Goal: Check status: Check status

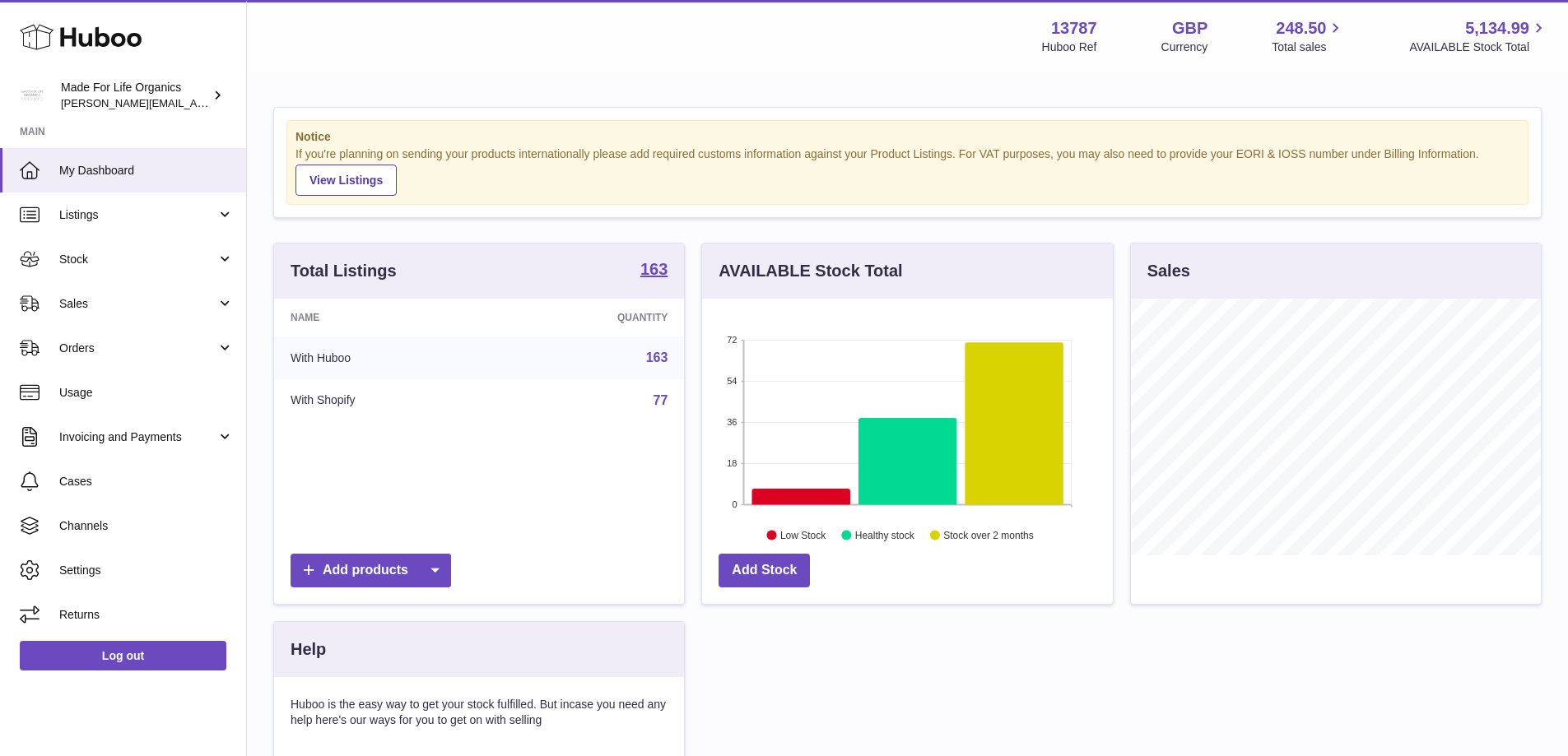
scroll to position [257, 410]
click at [80, 260] on span "Stock" at bounding box center [137, 259] width 157 height 15
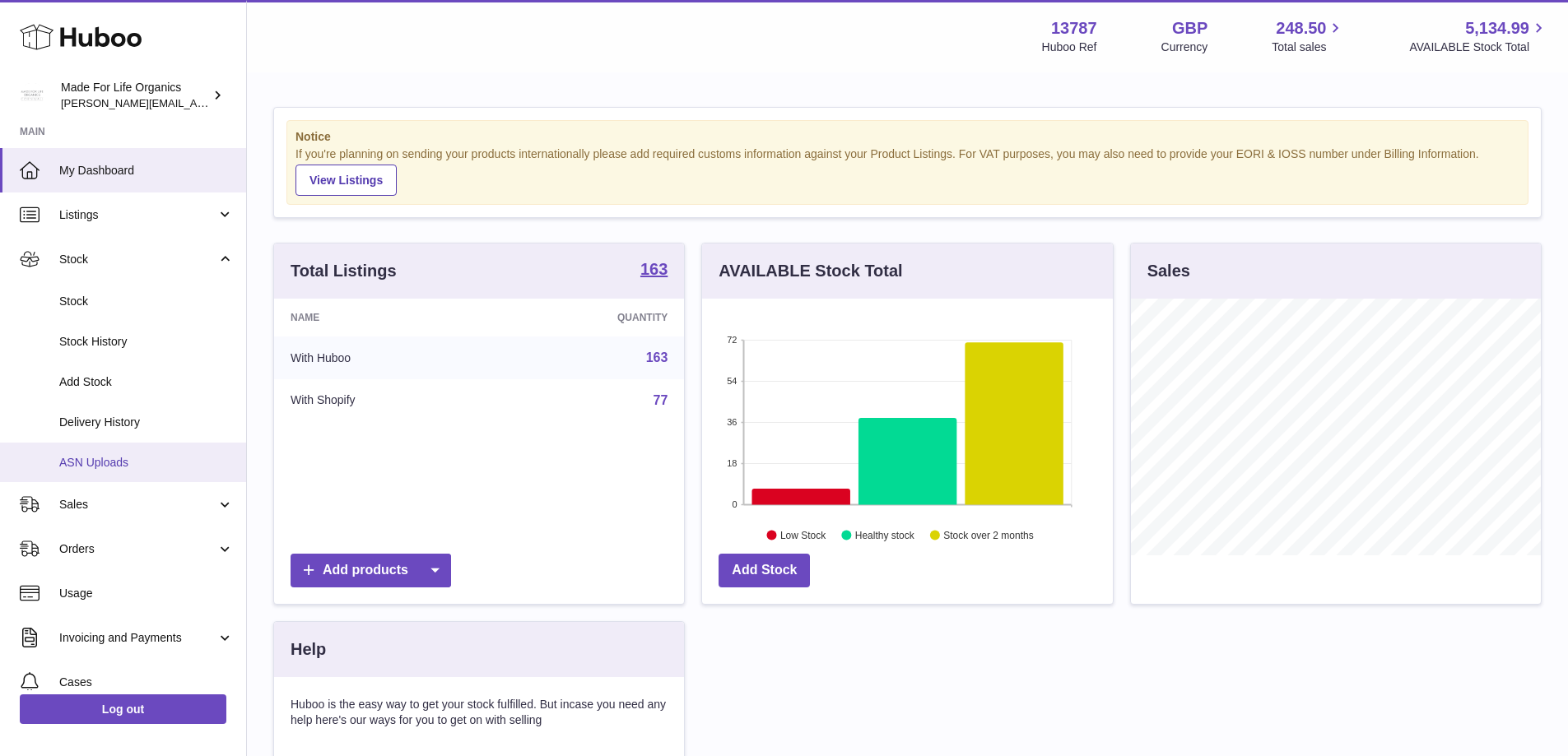
click at [113, 455] on span "ASN Uploads" at bounding box center [146, 462] width 174 height 15
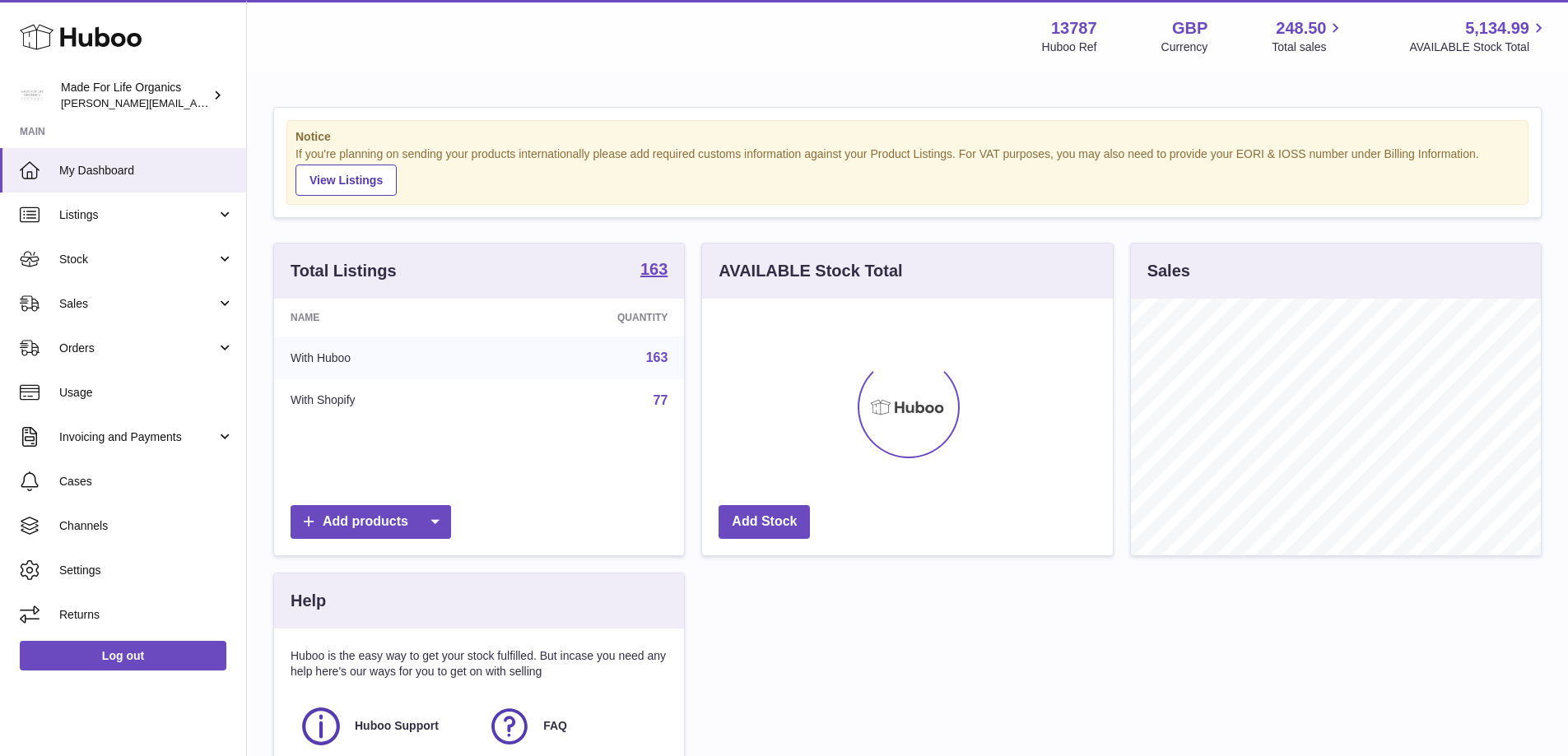
scroll to position [257, 410]
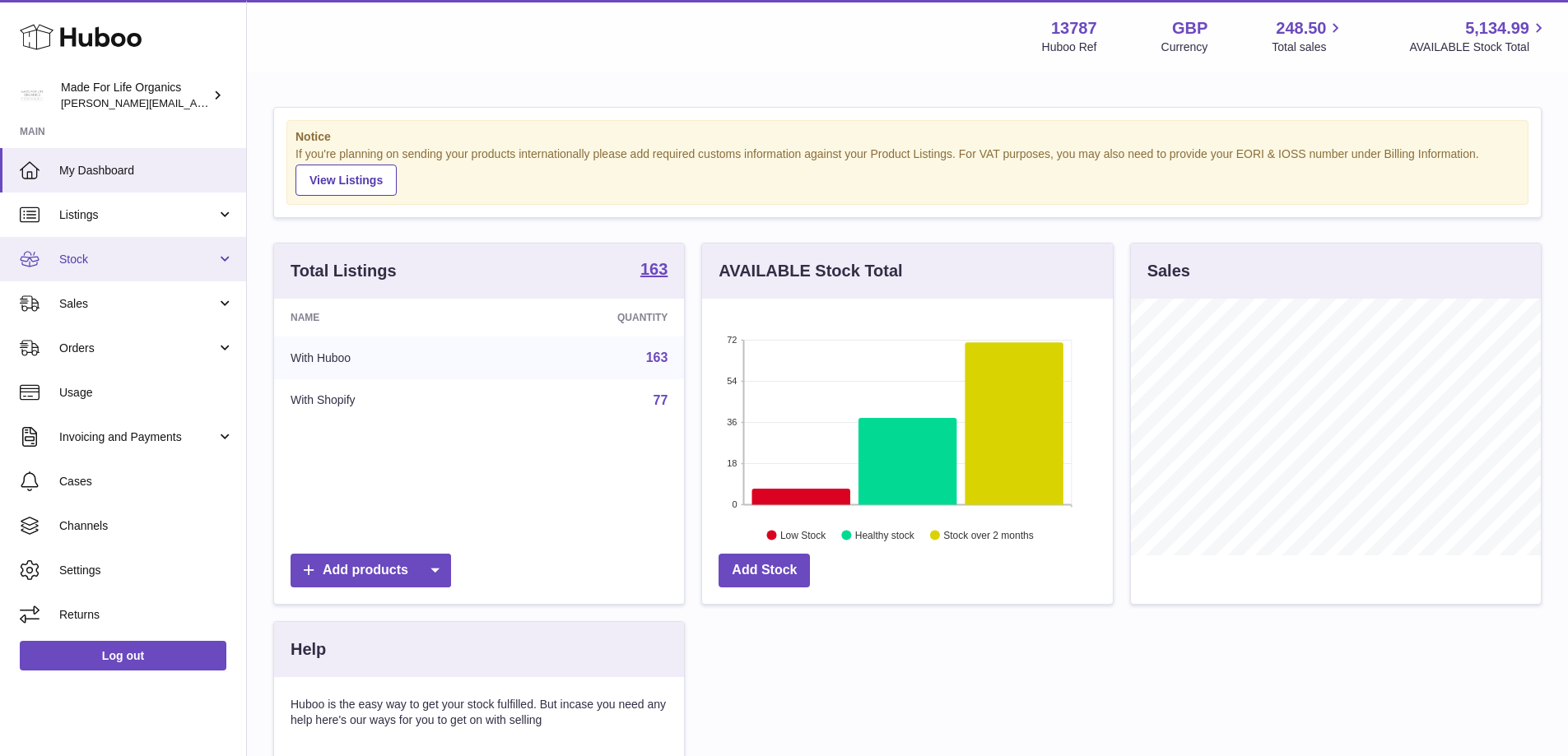
click at [110, 262] on span "Stock" at bounding box center [137, 259] width 157 height 15
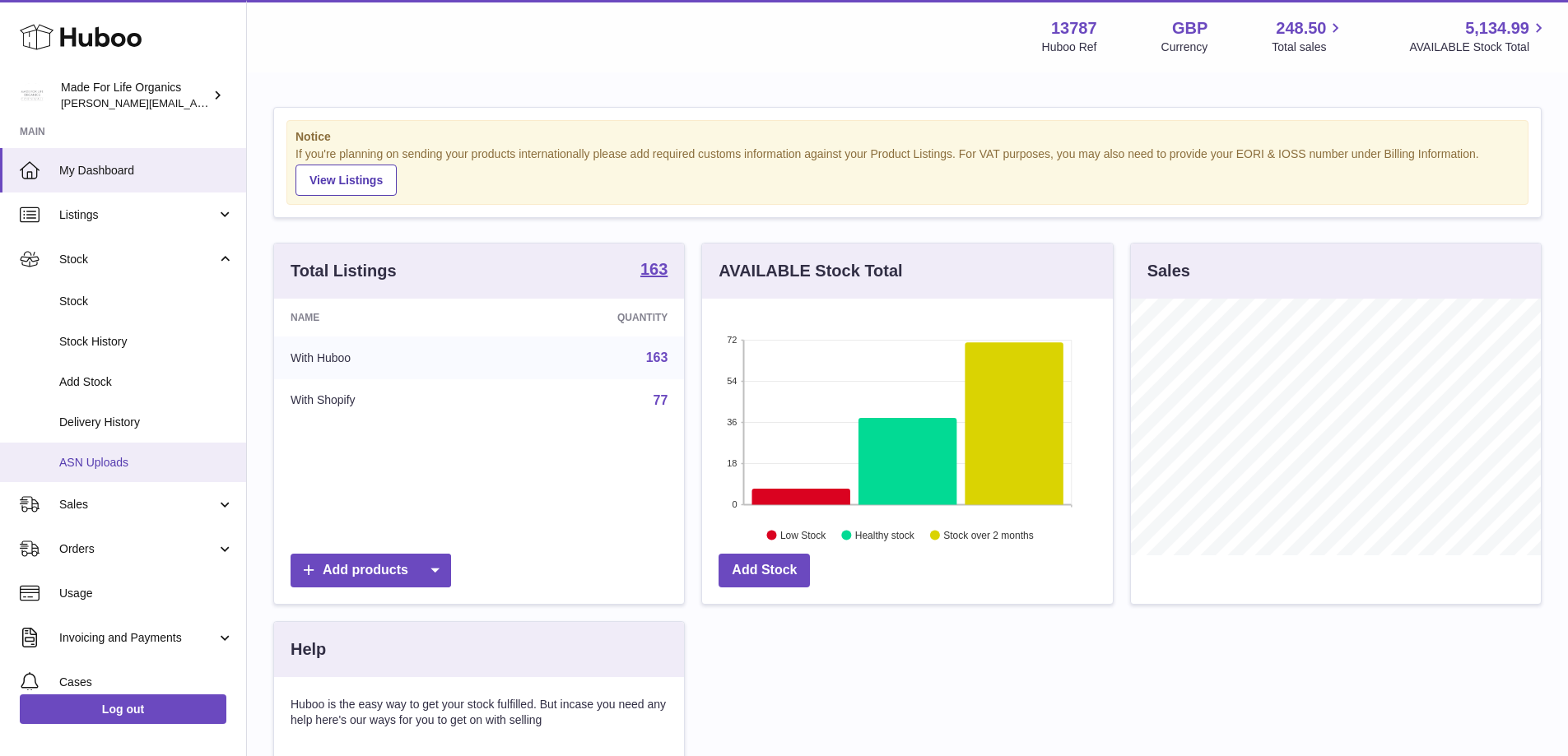
click at [94, 466] on span "ASN Uploads" at bounding box center [146, 462] width 174 height 15
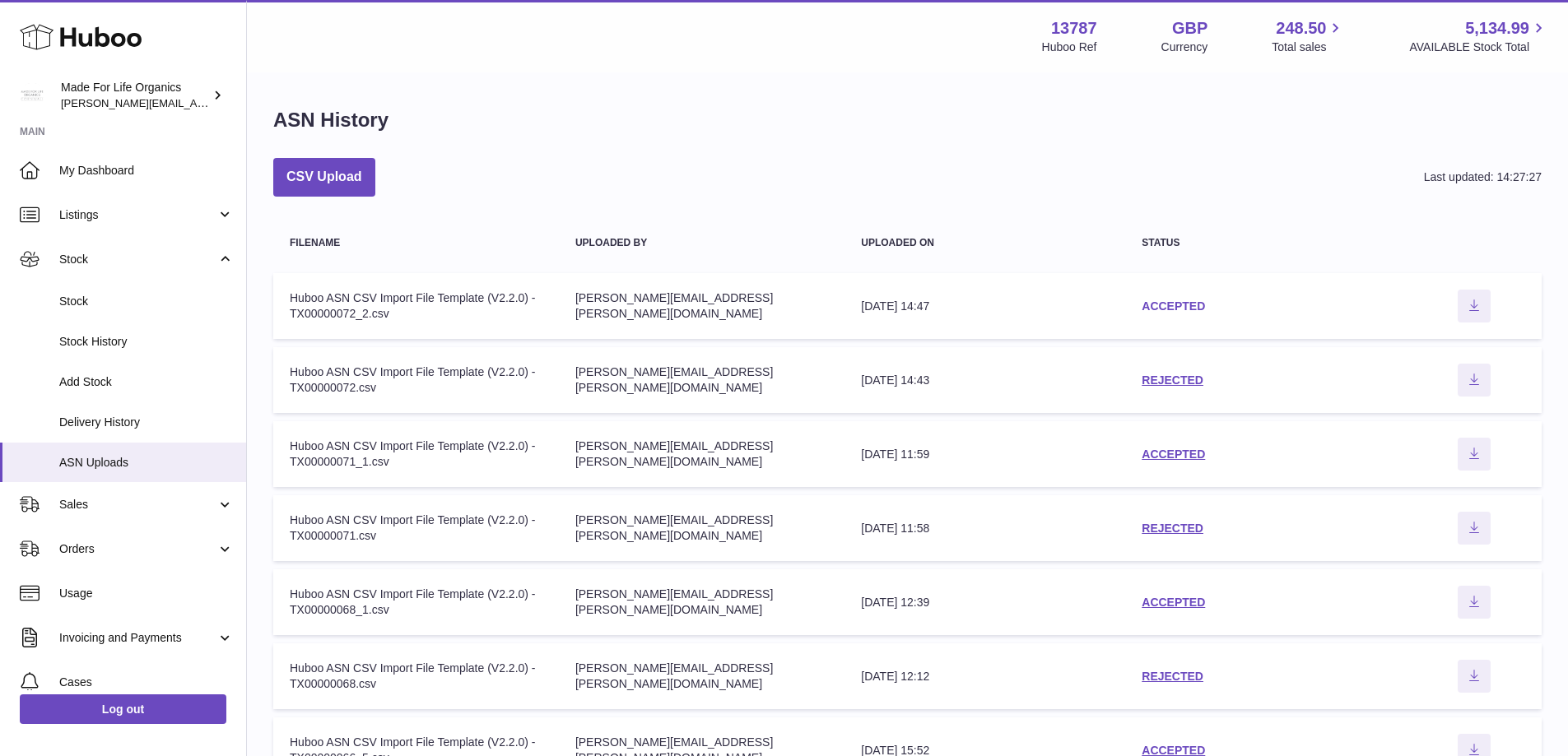
click at [1182, 304] on link "ACCEPTED" at bounding box center [1173, 306] width 64 height 14
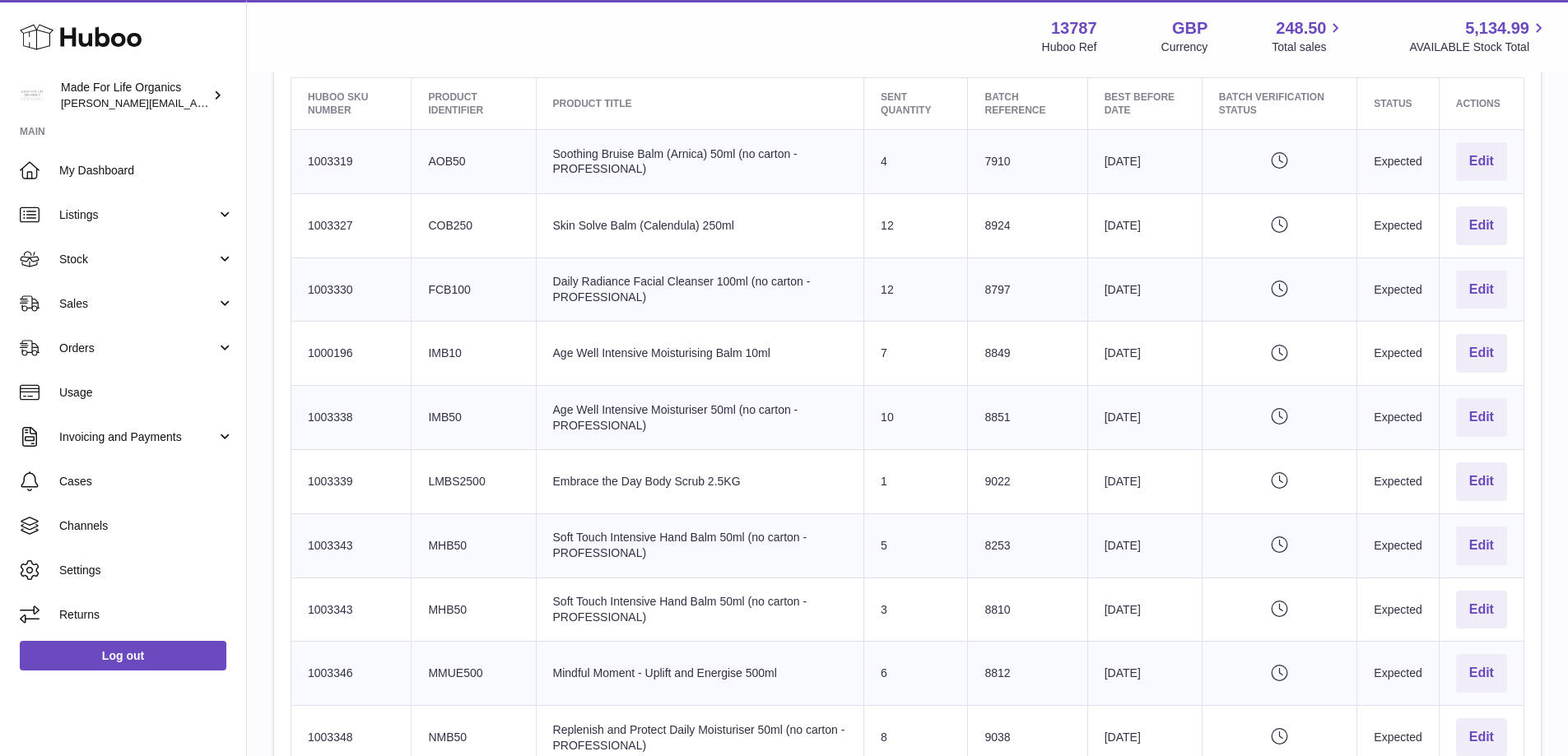
scroll to position [576, 0]
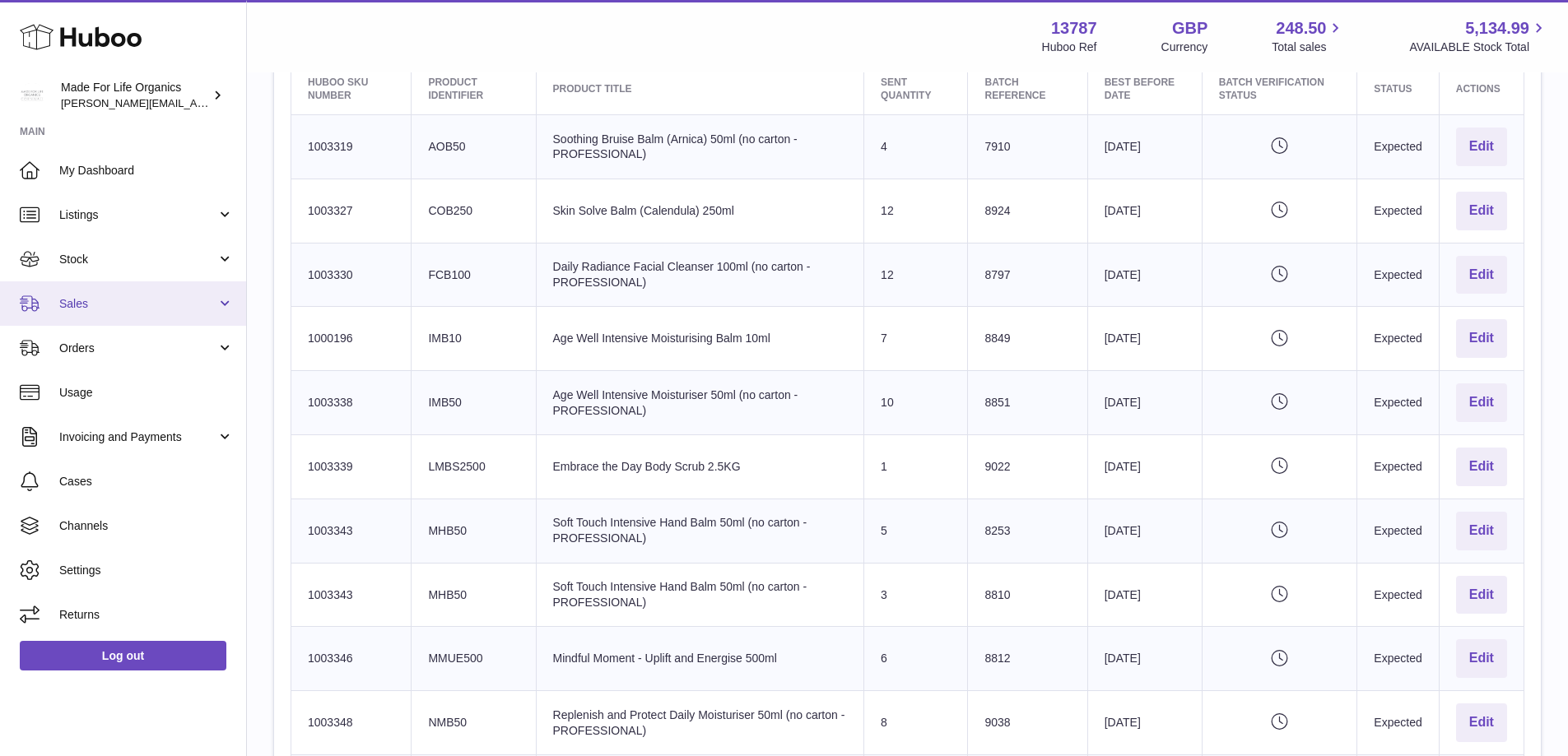
click at [66, 310] on span "Sales" at bounding box center [137, 303] width 157 height 15
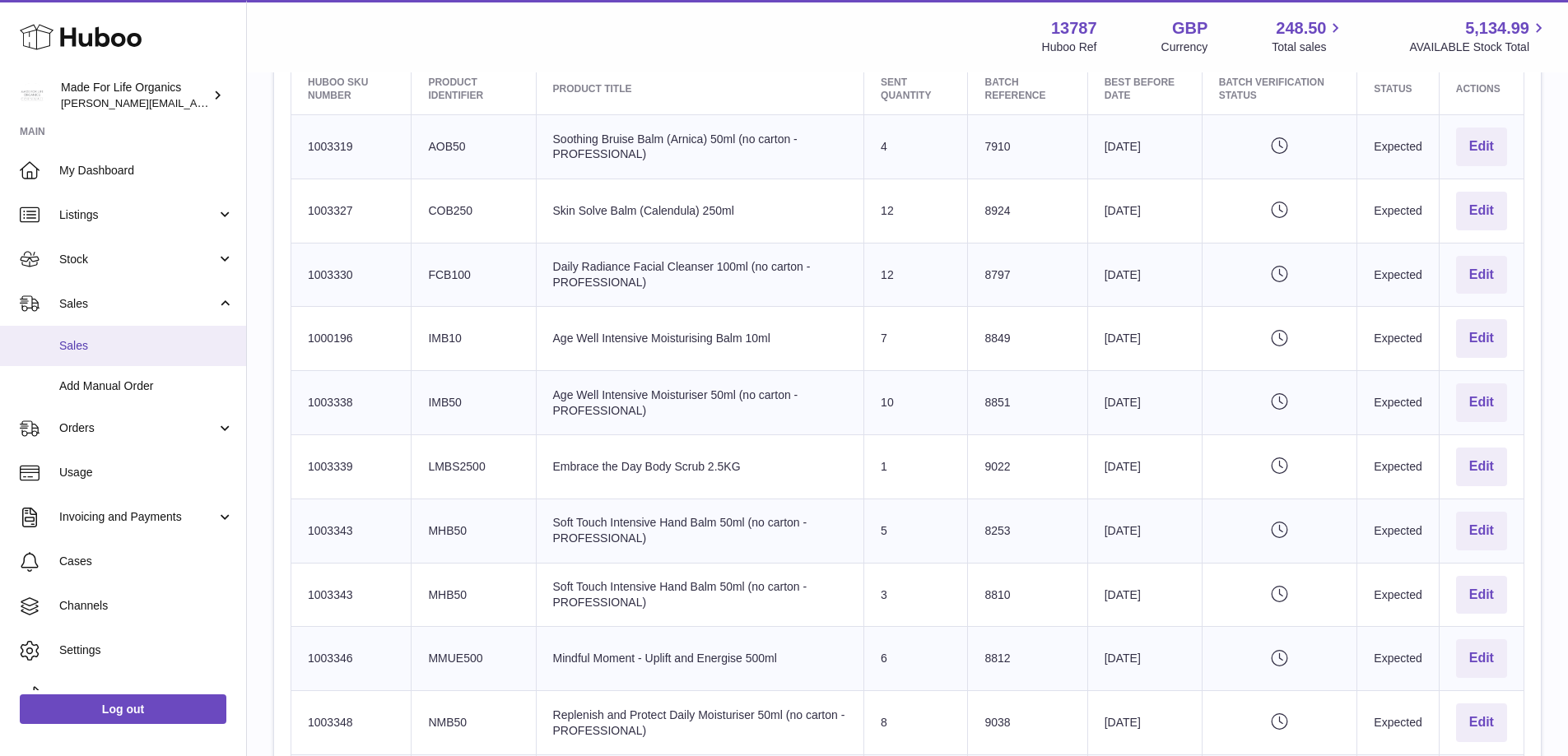
click at [55, 341] on link "Sales" at bounding box center [123, 346] width 246 height 40
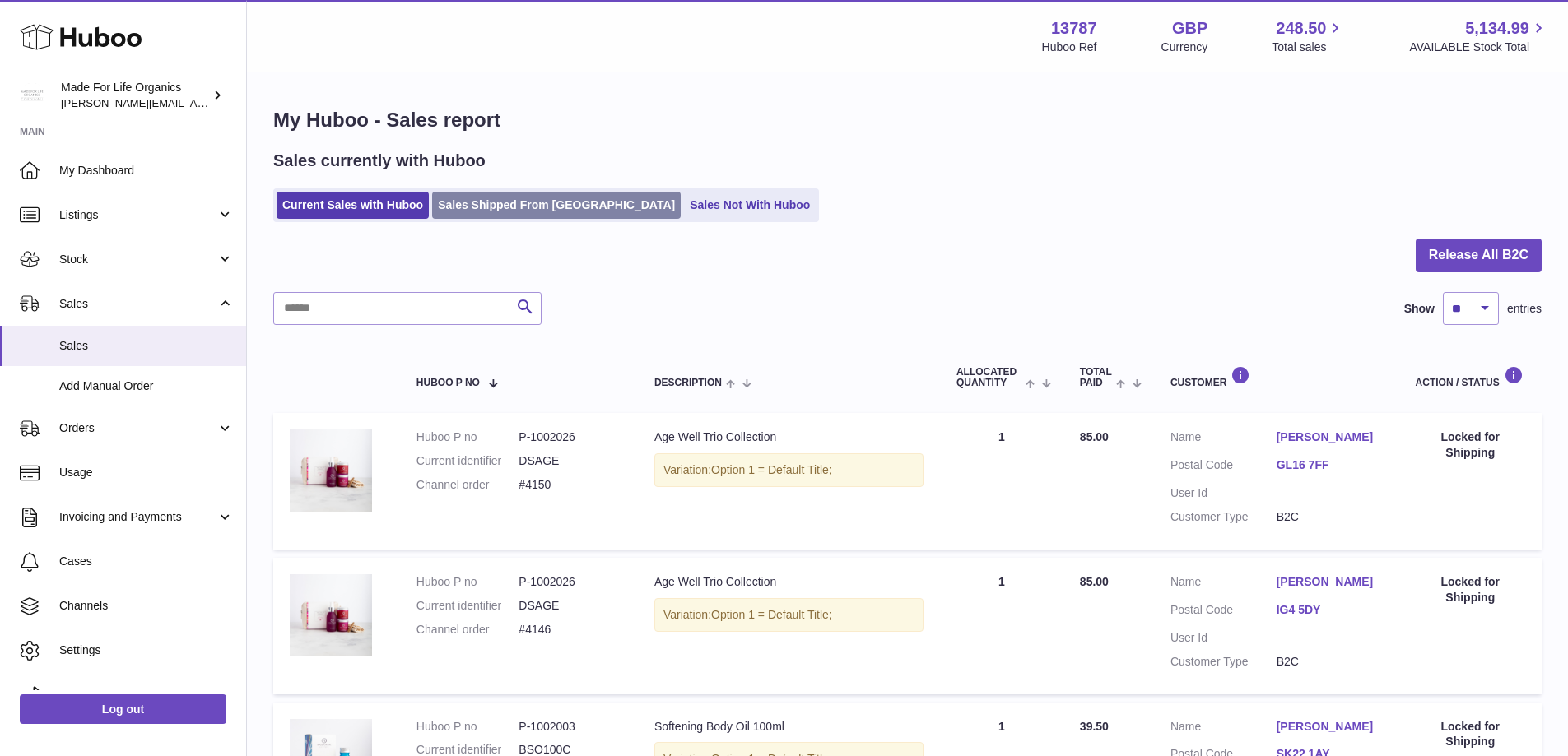
click at [538, 204] on link "Sales Shipped From [GEOGRAPHIC_DATA]" at bounding box center [557, 205] width 249 height 27
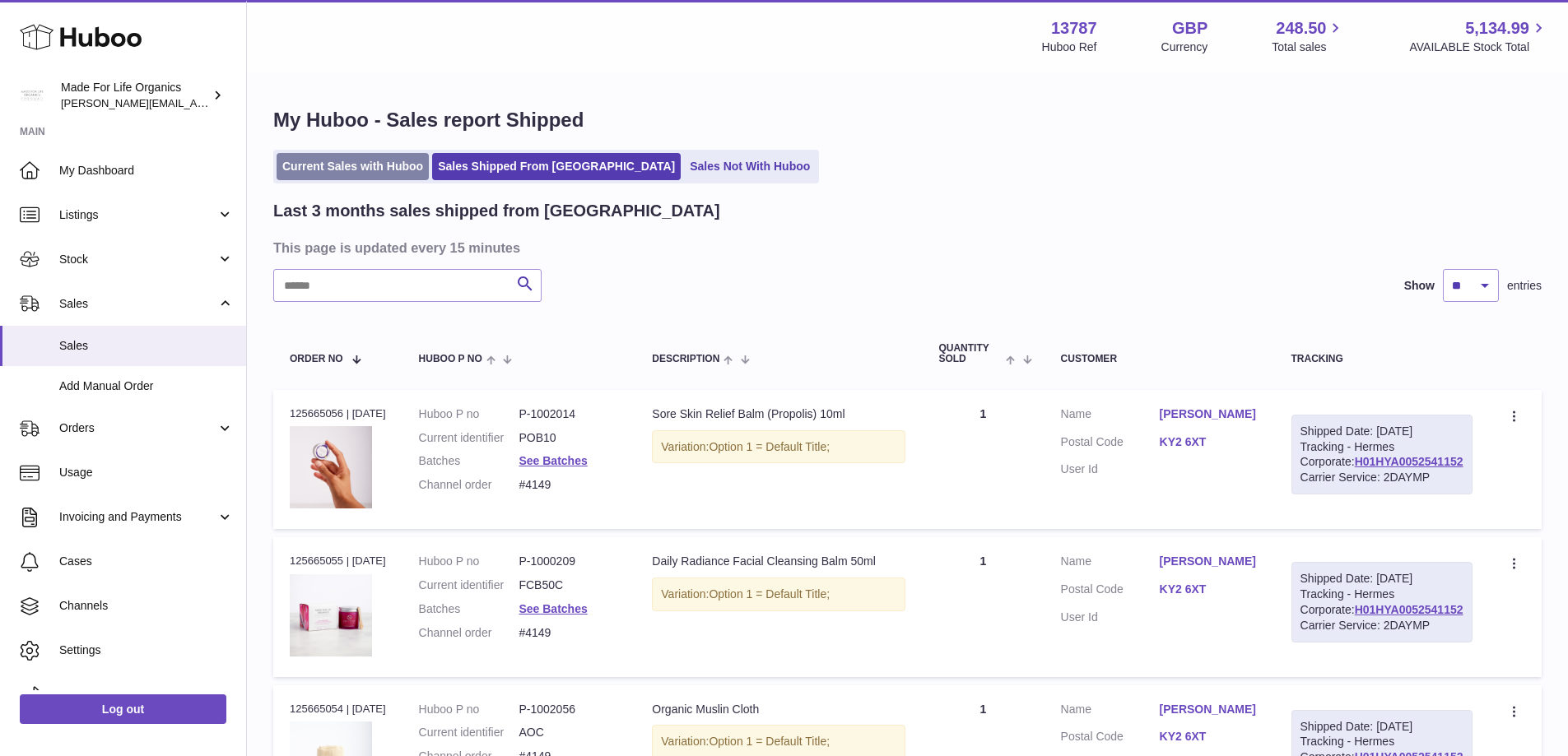
click at [333, 164] on link "Current Sales with Huboo" at bounding box center [353, 167] width 153 height 27
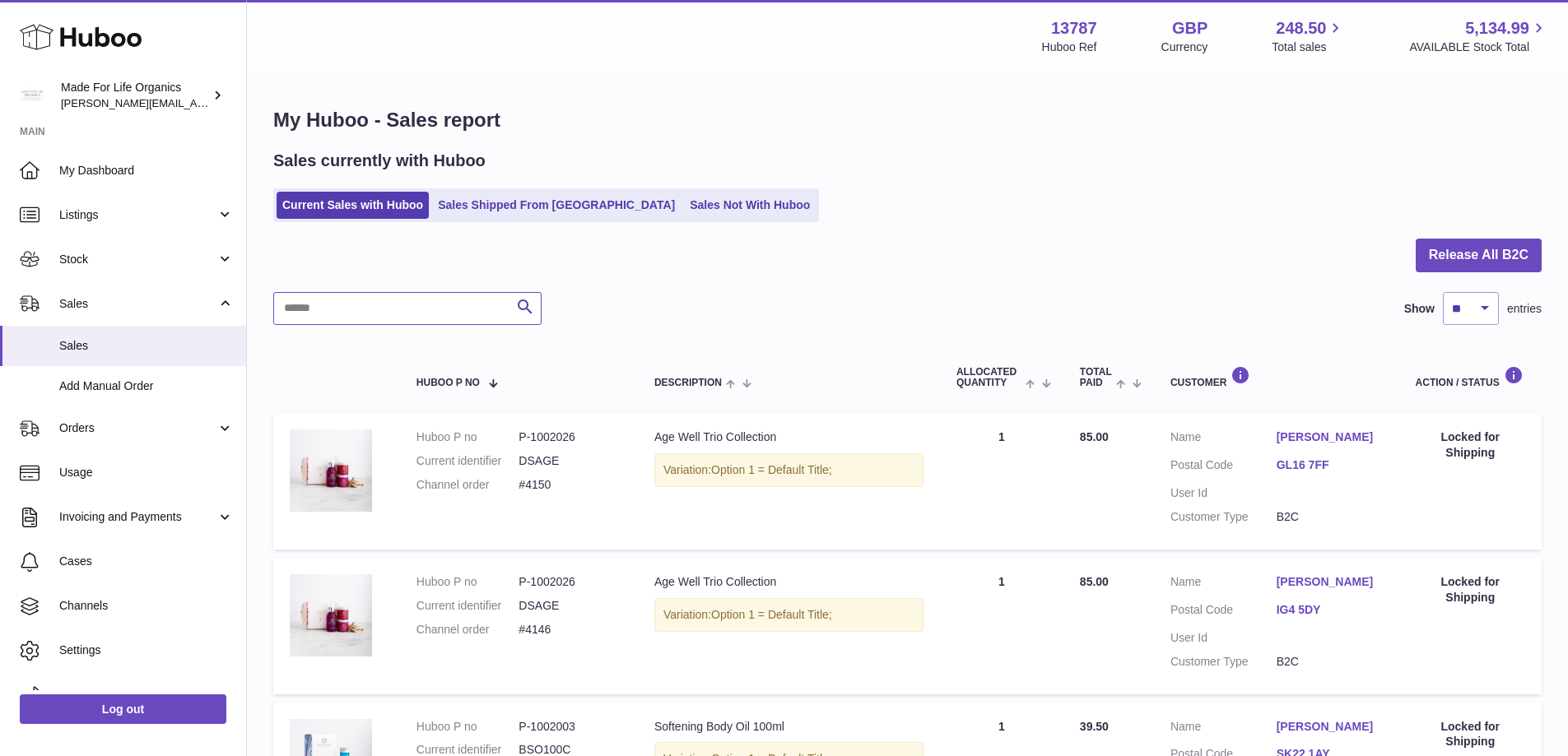
click at [454, 307] on input "text" at bounding box center [408, 309] width 269 height 33
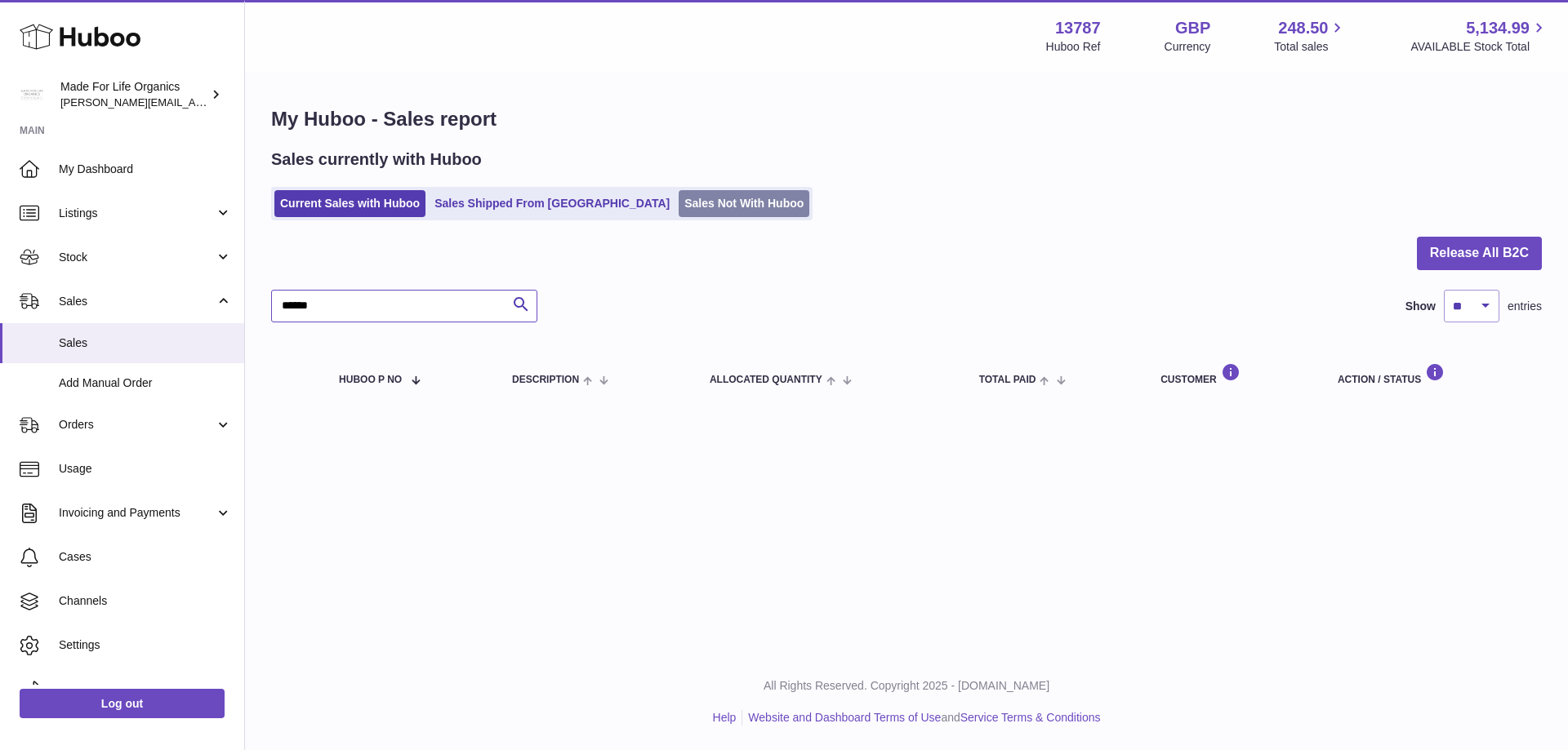
type input "******"
click at [678, 196] on link "Sales Not With Huboo" at bounding box center [743, 203] width 131 height 27
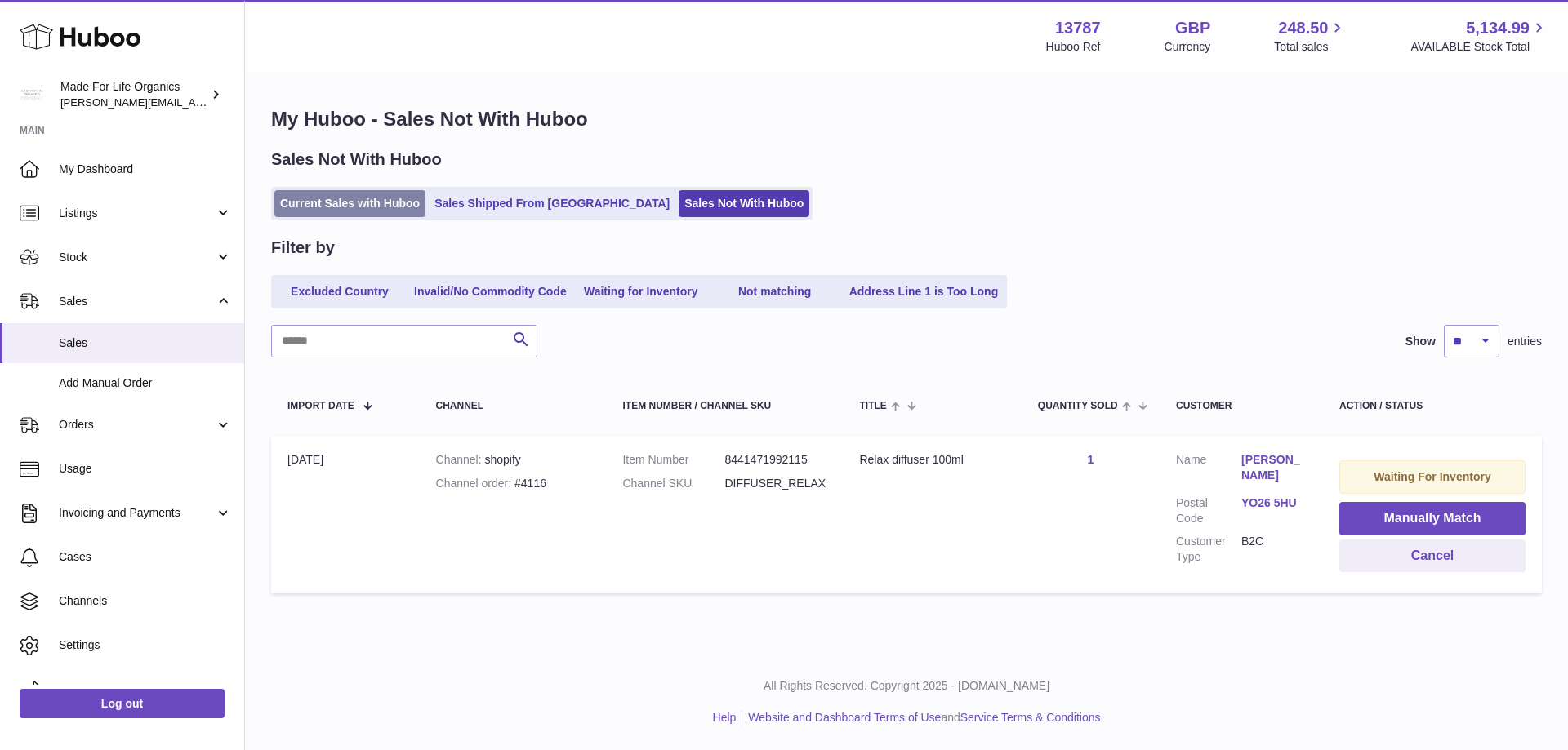
click at [311, 204] on link "Current Sales with Huboo" at bounding box center [350, 203] width 151 height 27
